Goal: Task Accomplishment & Management: Manage account settings

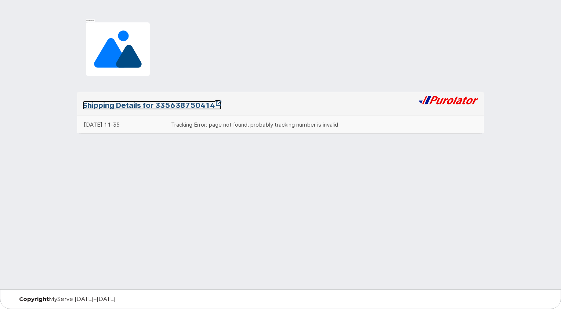
click at [191, 106] on link "Shipping Details for 335638750414" at bounding box center [152, 105] width 139 height 9
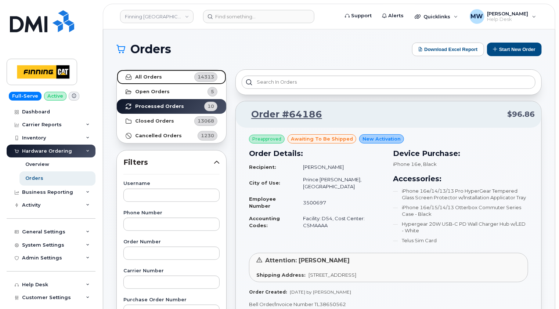
drag, startPoint x: 156, startPoint y: 77, endPoint x: 156, endPoint y: 96, distance: 19.5
click at [156, 77] on strong "All Orders" at bounding box center [148, 77] width 27 height 6
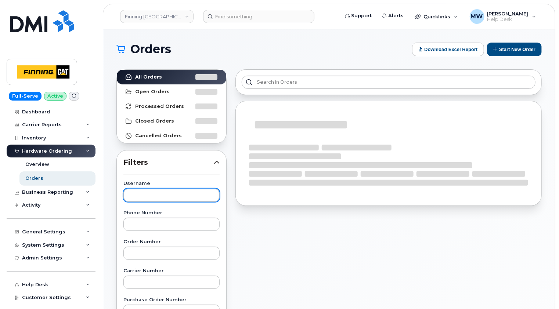
click at [159, 192] on input "text" at bounding box center [171, 195] width 96 height 13
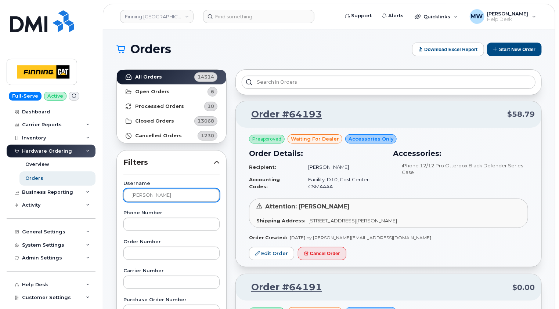
type input "joel fretz"
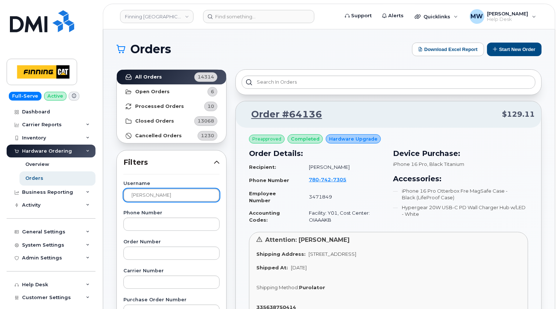
scroll to position [37, 0]
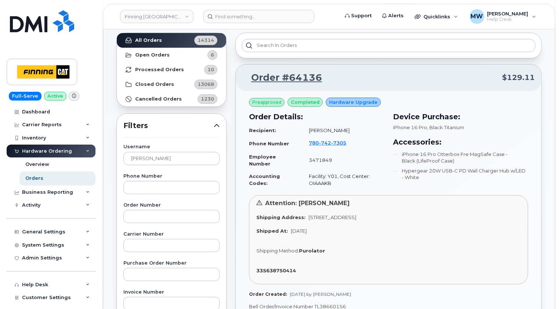
drag, startPoint x: 410, startPoint y: 216, endPoint x: 390, endPoint y: 216, distance: 19.5
click at [356, 216] on span "13315 156 St NW EDMONTON AB T5V 1V2 CANADA" at bounding box center [332, 217] width 48 height 6
copy span "T5V 1V2"
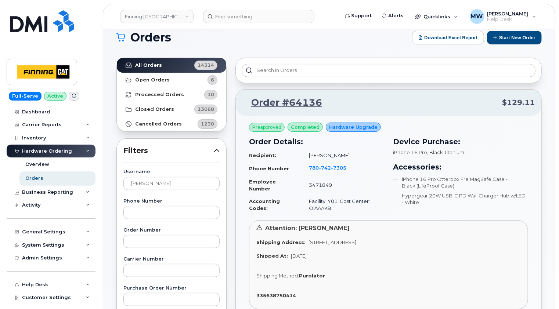
scroll to position [0, 0]
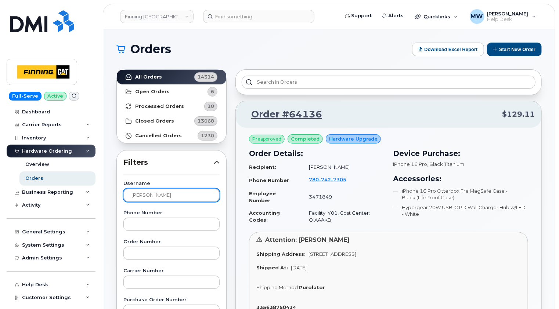
drag, startPoint x: 166, startPoint y: 189, endPoint x: 122, endPoint y: 193, distance: 44.2
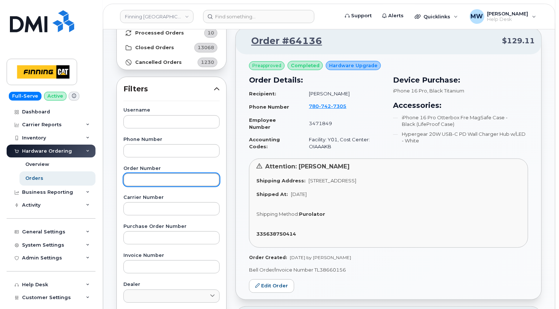
click at [162, 178] on input "text" at bounding box center [171, 179] width 96 height 13
type input "64174"
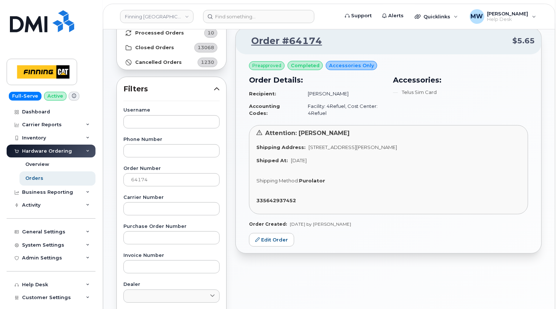
drag, startPoint x: 403, startPoint y: 144, endPoint x: 384, endPoint y: 144, distance: 19.1
click at [384, 144] on span "7280 Dixie Rd MISSISSAUGA ON L5S 1E1 CANADA" at bounding box center [352, 147] width 88 height 6
copy span "L5S 1E1"
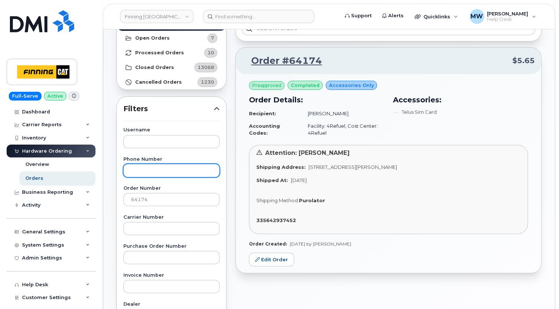
scroll to position [110, 0]
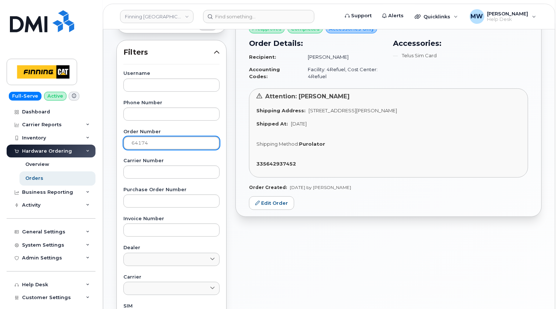
drag, startPoint x: 160, startPoint y: 140, endPoint x: 123, endPoint y: 144, distance: 37.3
click at [123, 145] on input "64174" at bounding box center [171, 143] width 96 height 13
click at [153, 77] on div "Username" at bounding box center [171, 81] width 96 height 20
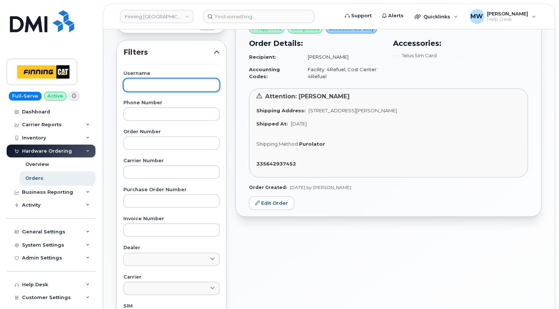
click at [151, 83] on input "text" at bounding box center [171, 85] width 96 height 13
type input "ranjot khaneja"
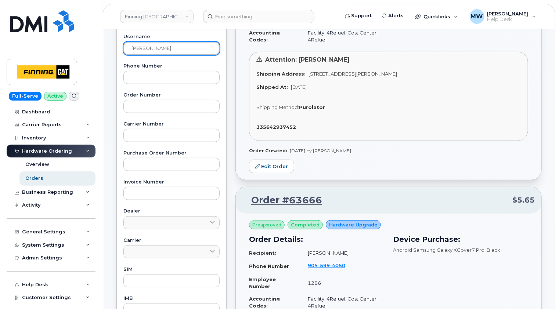
scroll to position [0, 0]
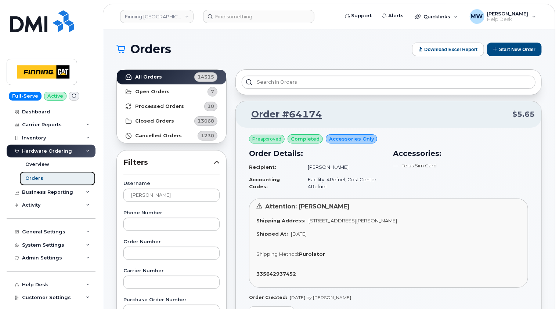
click at [38, 178] on div "Orders" at bounding box center [34, 178] width 18 height 7
drag, startPoint x: 148, startPoint y: 193, endPoint x: 117, endPoint y: 192, distance: 31.2
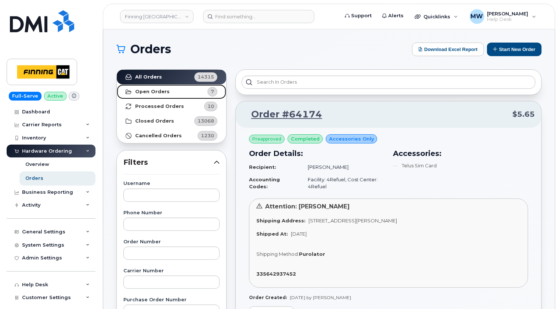
click at [153, 93] on strong "Open Orders" at bounding box center [152, 92] width 35 height 6
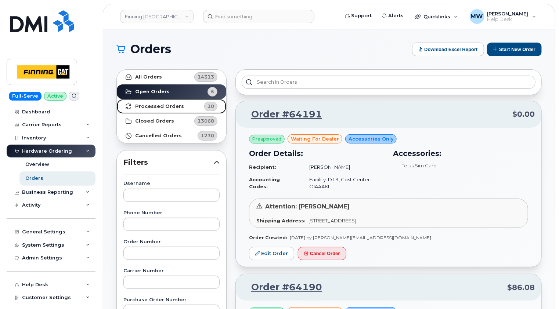
click at [167, 108] on strong "Processed Orders" at bounding box center [159, 107] width 49 height 6
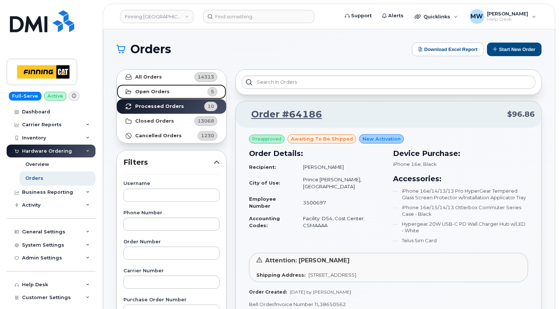
click at [174, 93] on link "Open Orders 5" at bounding box center [171, 91] width 109 height 15
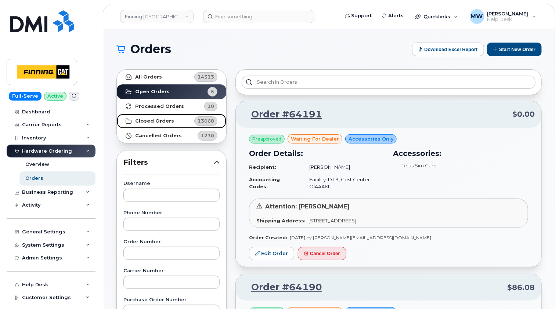
click at [153, 119] on strong "Closed Orders" at bounding box center [154, 121] width 39 height 6
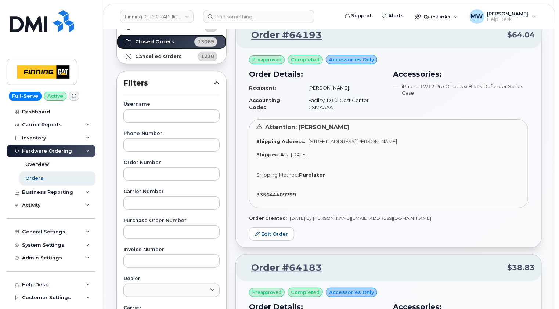
scroll to position [37, 0]
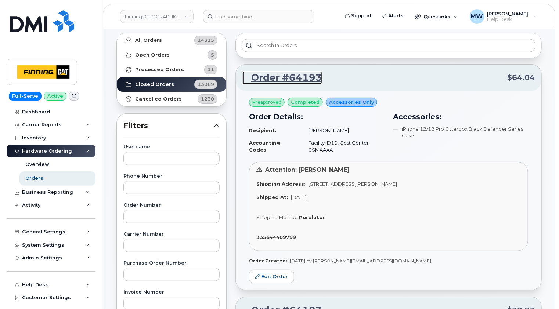
click at [301, 77] on link "Order #64193" at bounding box center [282, 77] width 80 height 13
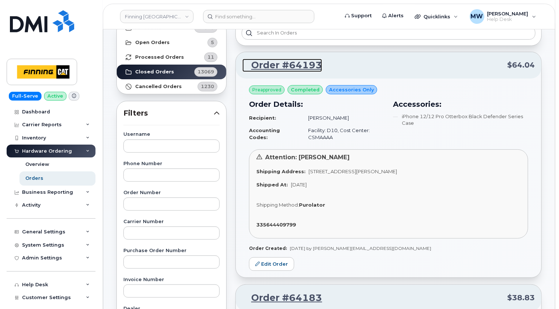
scroll to position [0, 0]
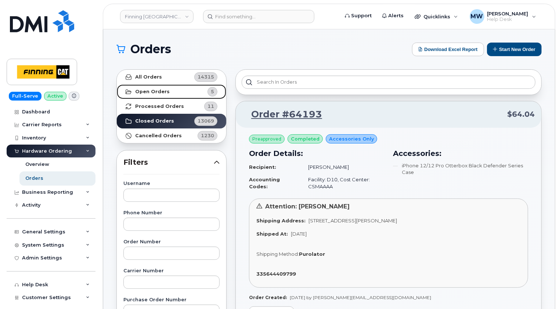
click at [156, 91] on strong "Open Orders" at bounding box center [152, 92] width 35 height 6
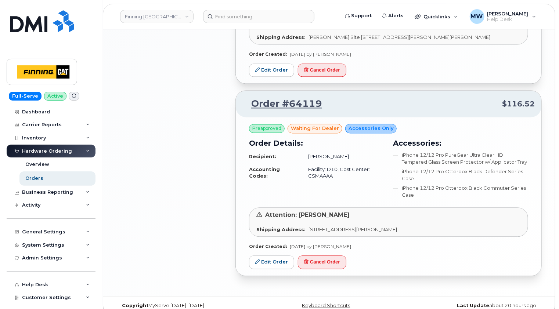
scroll to position [722, 0]
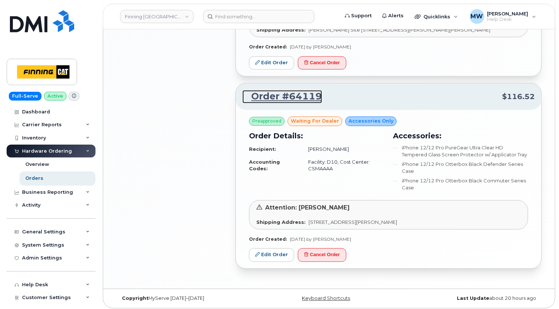
click at [298, 95] on link "Order #64119" at bounding box center [282, 96] width 80 height 13
click at [273, 252] on link "Edit Order" at bounding box center [271, 255] width 45 height 14
click at [42, 177] on link "Orders" at bounding box center [57, 178] width 76 height 14
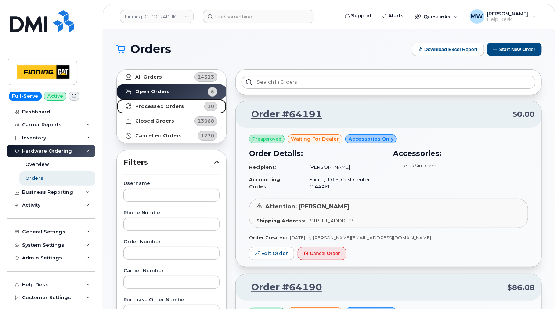
click at [162, 105] on strong "Processed Orders" at bounding box center [159, 107] width 49 height 6
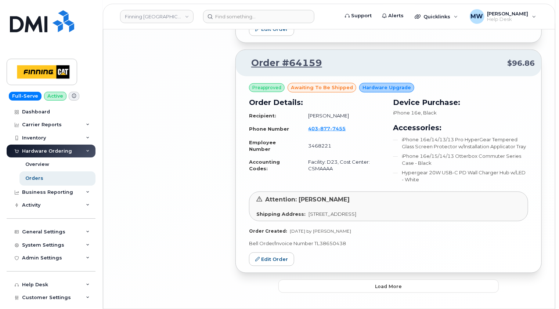
scroll to position [1712, 0]
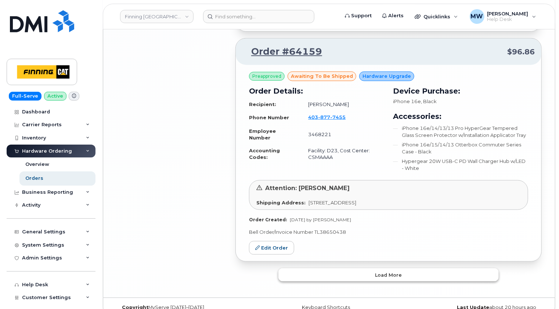
click at [389, 272] on span "Load more" at bounding box center [388, 275] width 27 height 7
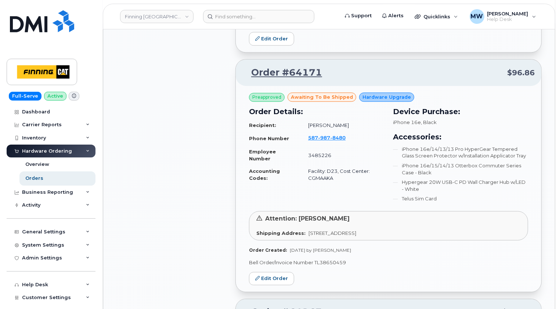
scroll to position [1092, 0]
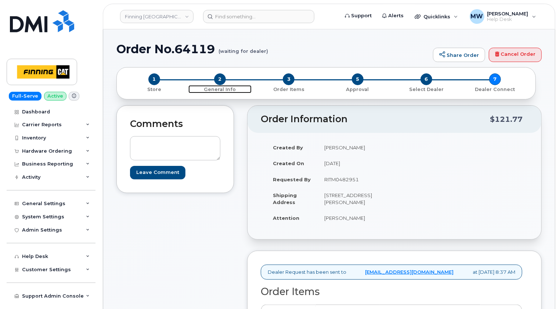
click at [220, 79] on span "2" at bounding box center [220, 79] width 12 height 12
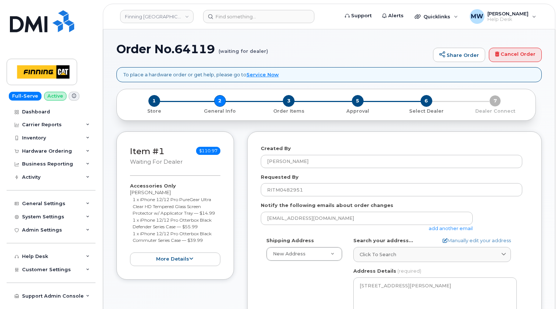
select select
